Goal: Check status: Check status

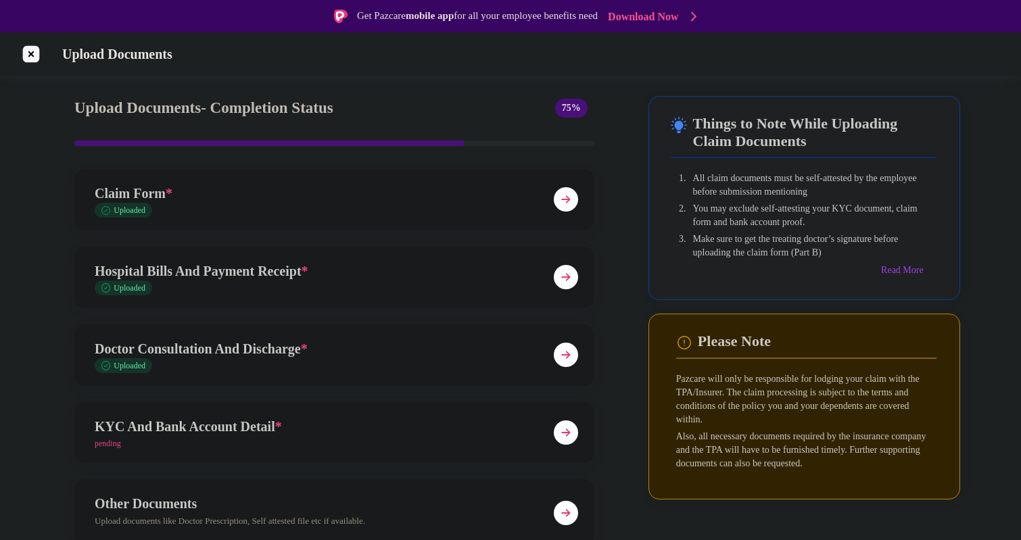
scroll to position [57, 0]
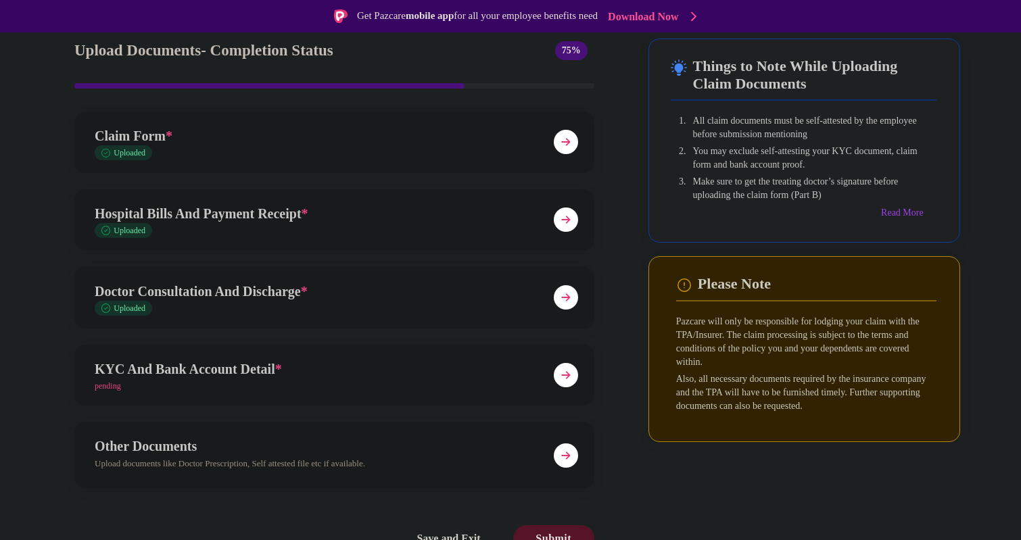
click at [570, 378] on img at bounding box center [566, 375] width 24 height 24
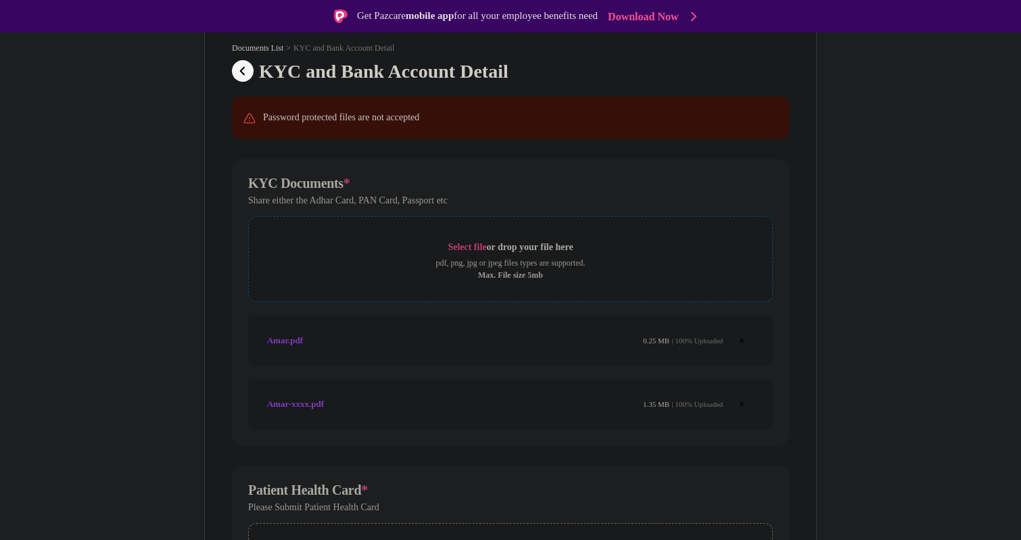
scroll to position [93, 0]
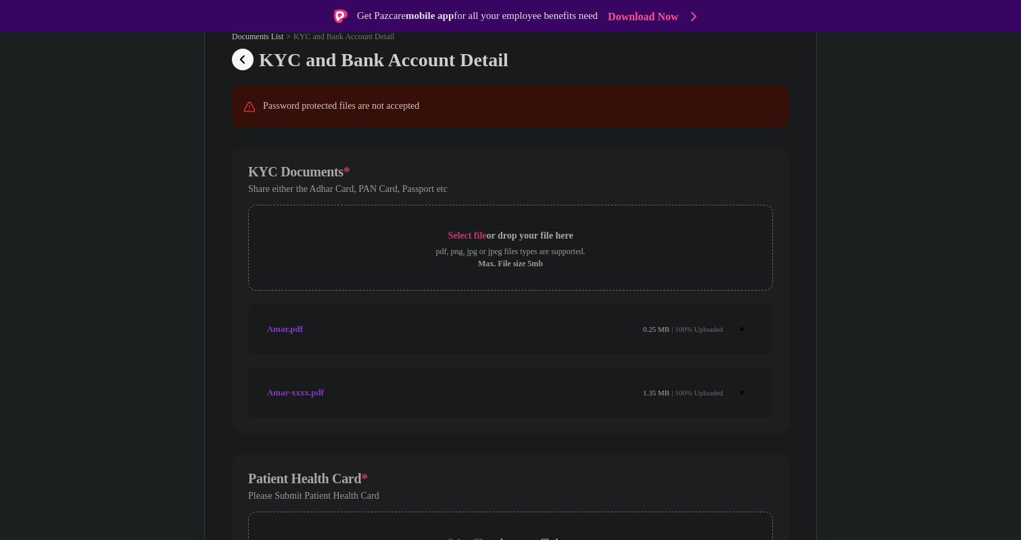
click at [360, 324] on div "Amar.pdf 0.25 MB | 100% Uploaded" at bounding box center [495, 329] width 456 height 23
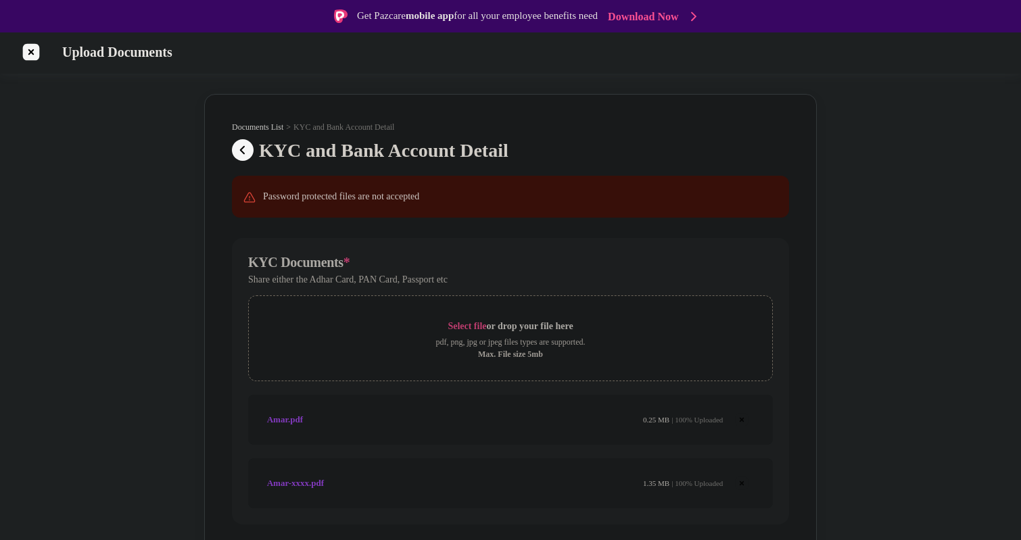
scroll to position [0, 0]
click at [129, 57] on span "Upload Documents" at bounding box center [114, 54] width 130 height 16
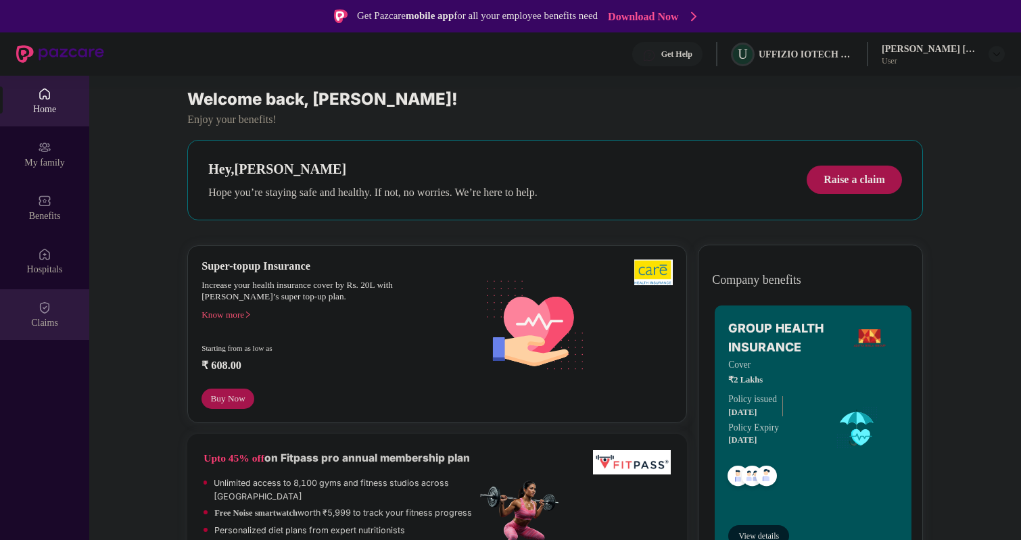
click at [47, 317] on div "Claims" at bounding box center [44, 323] width 89 height 14
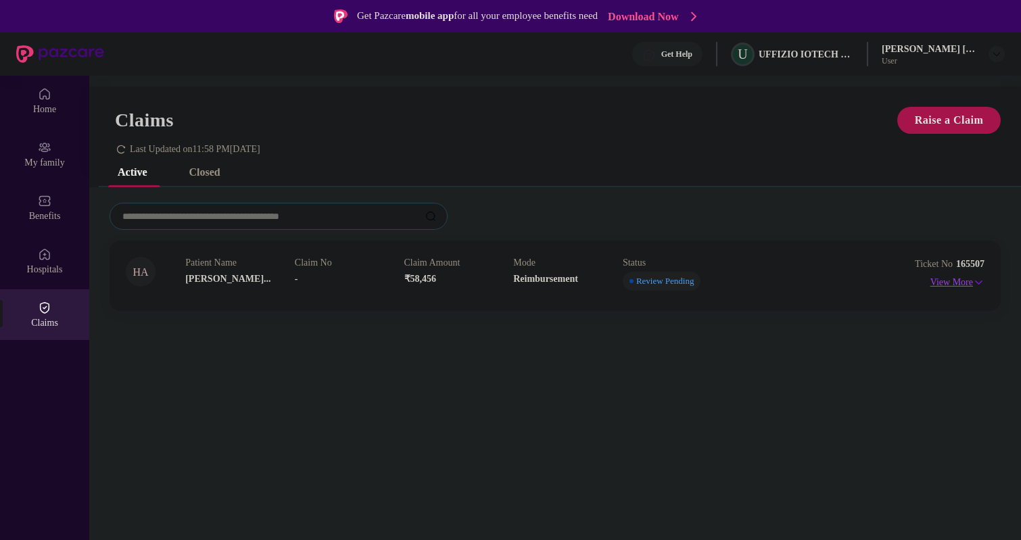
click at [950, 285] on p "View More" at bounding box center [957, 281] width 54 height 18
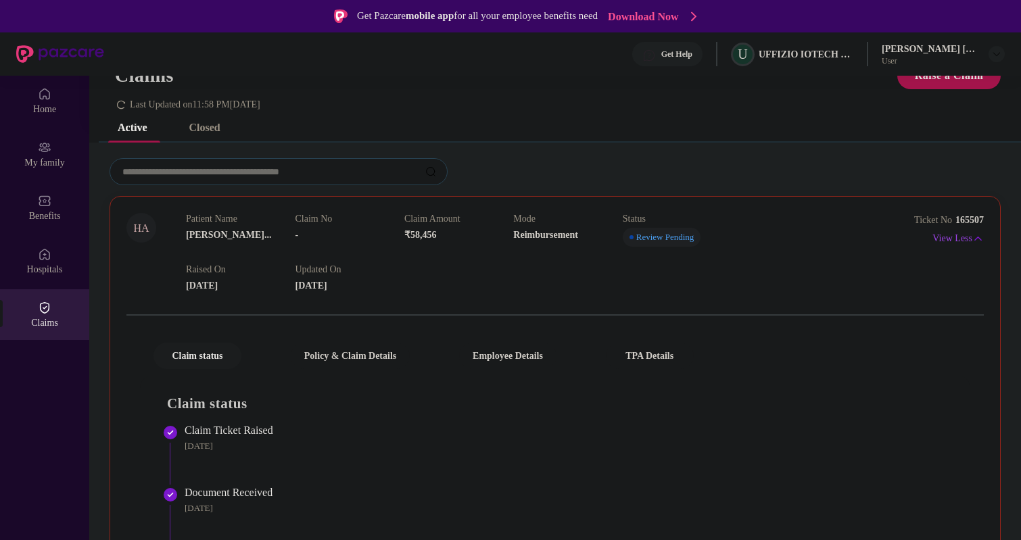
scroll to position [76, 0]
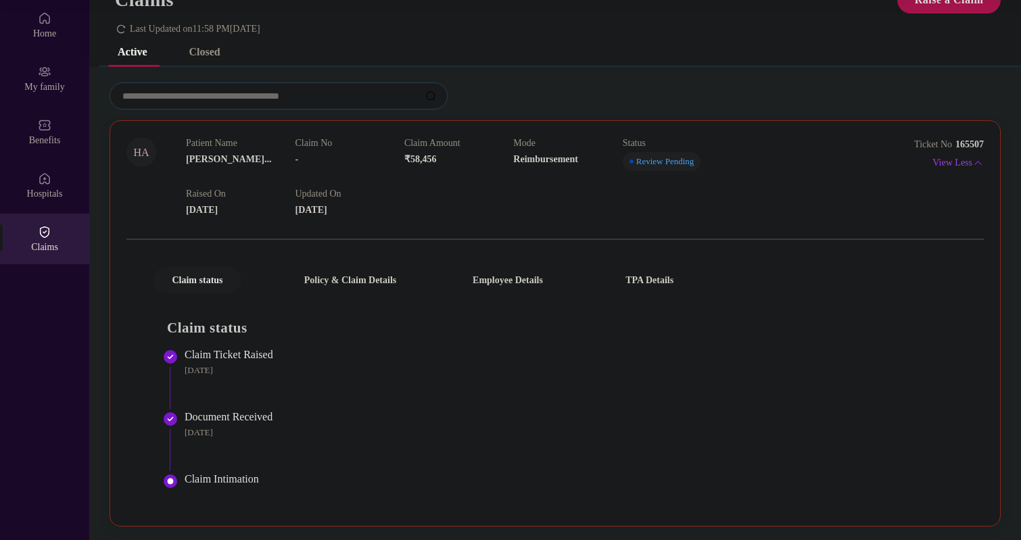
click at [214, 418] on div "Document Received" at bounding box center [577, 417] width 785 height 14
click at [276, 418] on div "Document Received" at bounding box center [577, 417] width 785 height 14
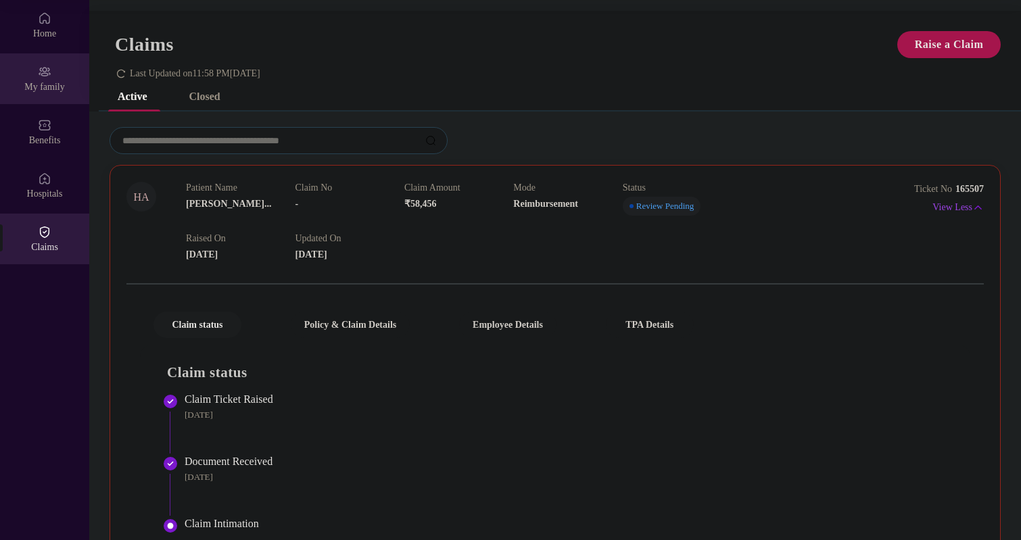
click at [54, 79] on div "My family" at bounding box center [44, 78] width 89 height 51
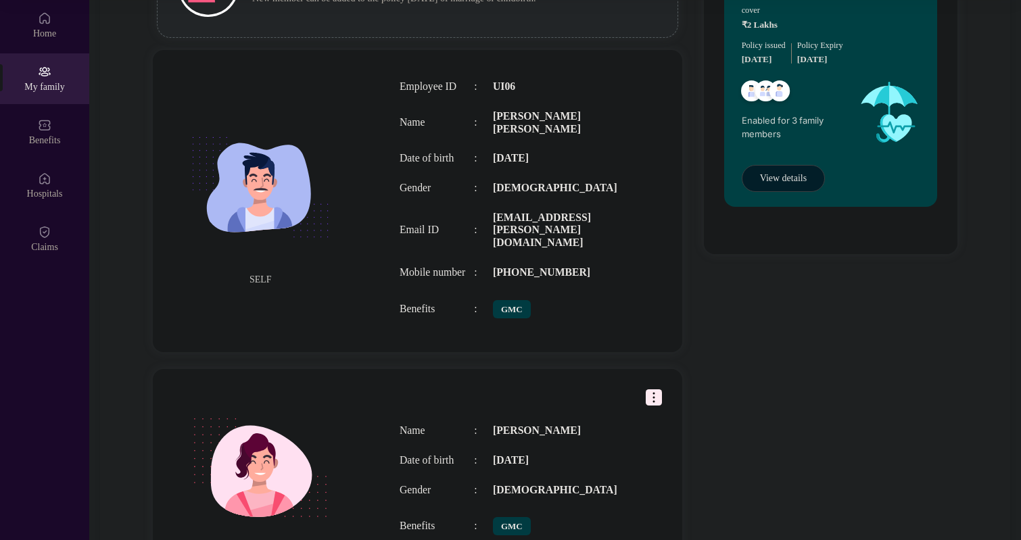
scroll to position [155, 0]
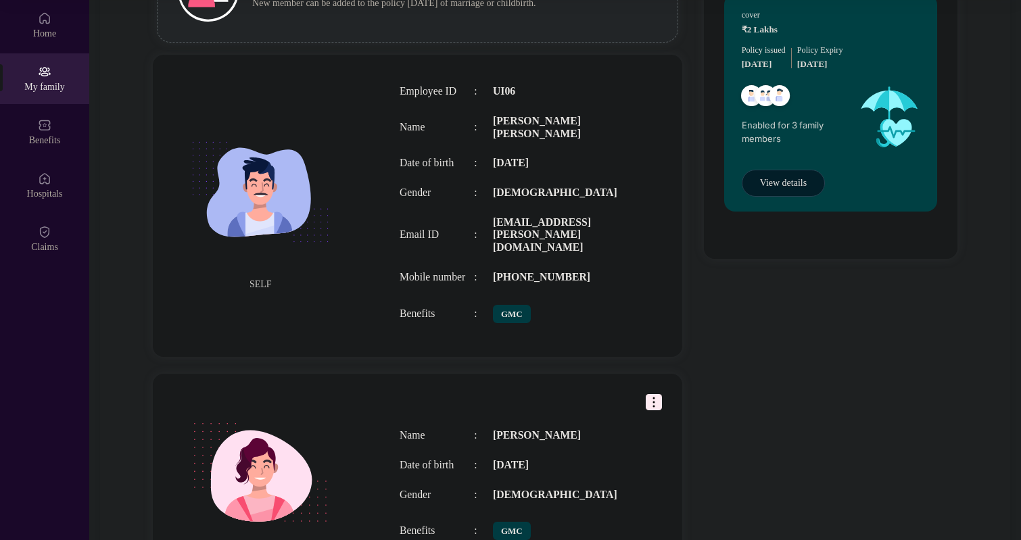
click at [793, 189] on span "View details" at bounding box center [783, 183] width 47 height 15
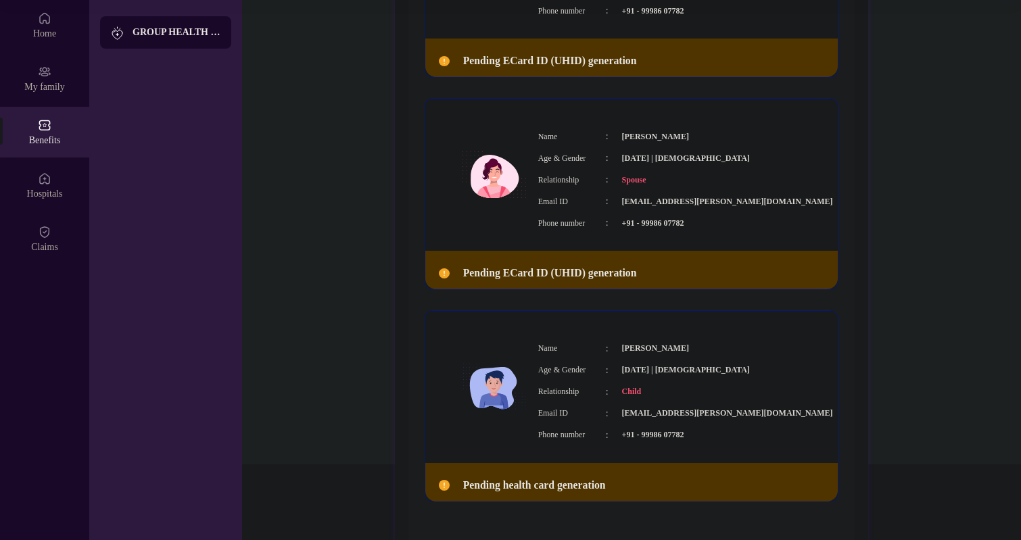
scroll to position [318, 0]
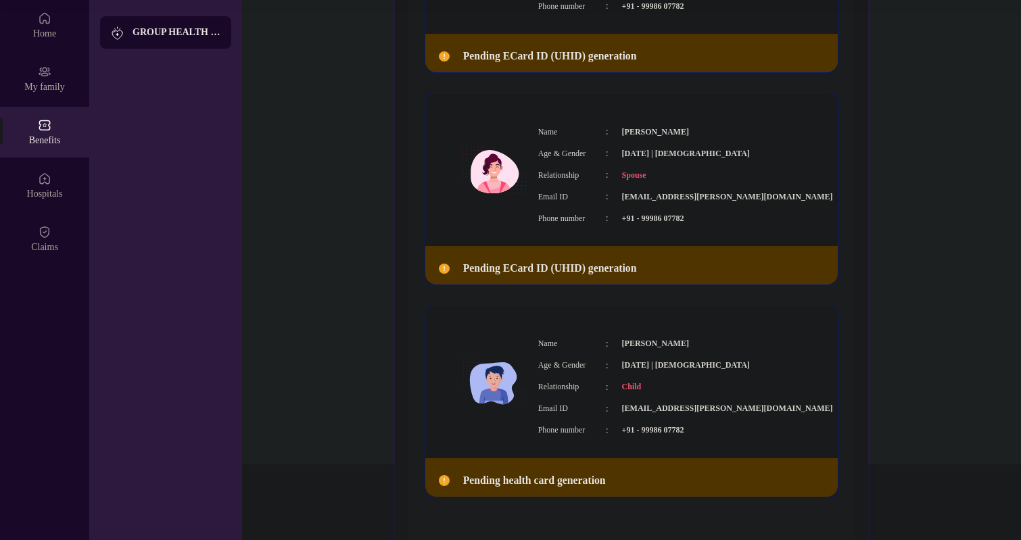
click at [443, 482] on img at bounding box center [444, 480] width 11 height 11
